Goal: Transaction & Acquisition: Purchase product/service

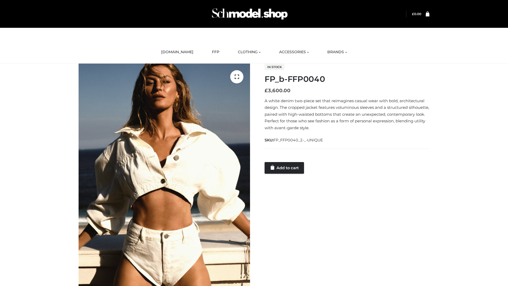
click at [284, 167] on link "Add to cart" at bounding box center [283, 168] width 39 height 12
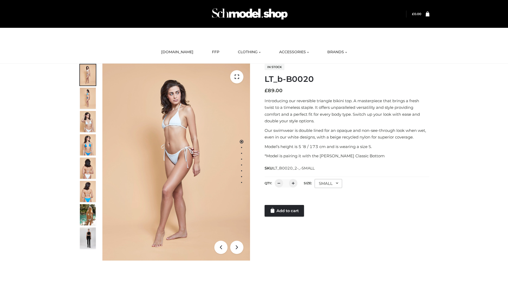
click at [284, 210] on link "Add to cart" at bounding box center [283, 211] width 39 height 12
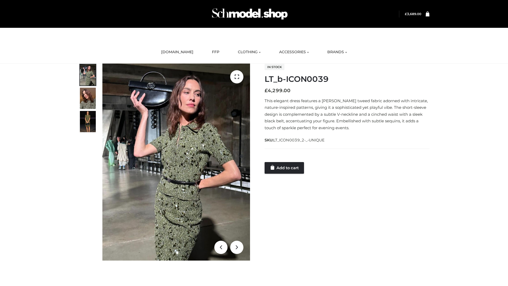
click at [284, 167] on link "Add to cart" at bounding box center [283, 168] width 39 height 12
